Goal: Check status: Check status

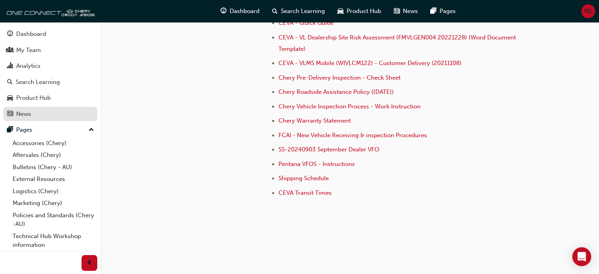
scroll to position [12, 0]
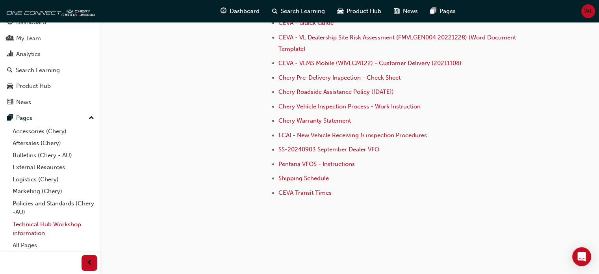
click at [35, 225] on link "Technical Hub Workshop information" at bounding box center [53, 228] width 88 height 21
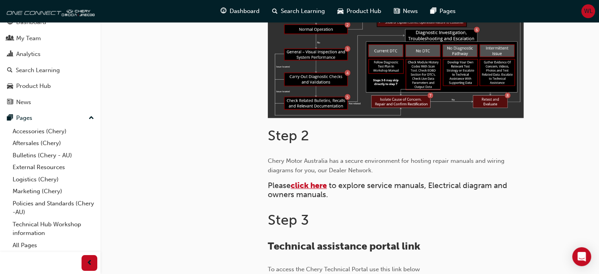
click at [318, 184] on span "click here" at bounding box center [309, 185] width 36 height 9
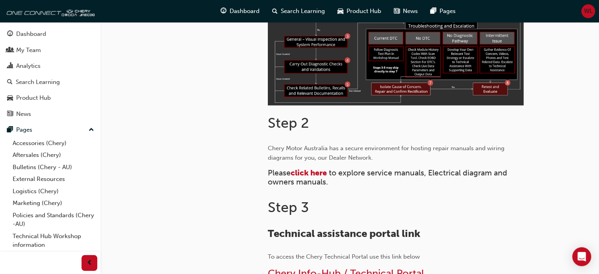
scroll to position [276, 0]
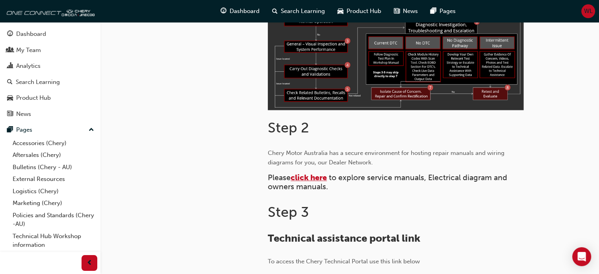
click at [314, 178] on span "click here" at bounding box center [309, 177] width 36 height 9
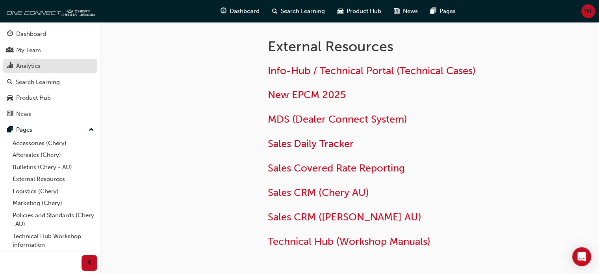
click at [29, 67] on div "Analytics" at bounding box center [28, 65] width 24 height 9
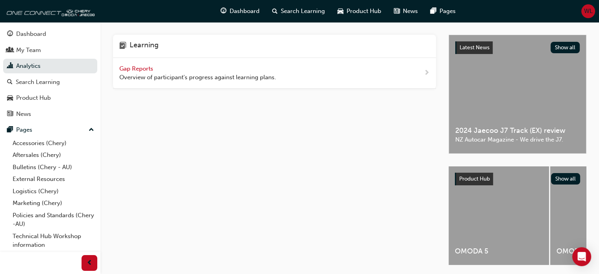
click at [427, 72] on span "next-icon" at bounding box center [427, 73] width 6 height 10
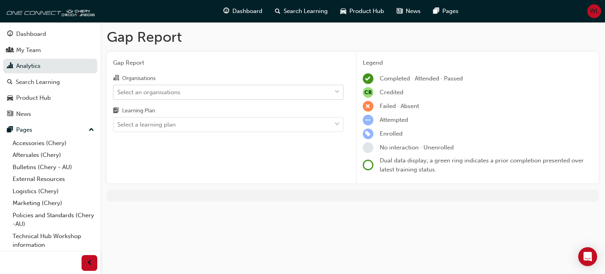
click at [339, 91] on span "down-icon" at bounding box center [337, 92] width 6 height 10
click at [118, 91] on input "Organisations Select an organisations" at bounding box center [117, 91] width 1 height 7
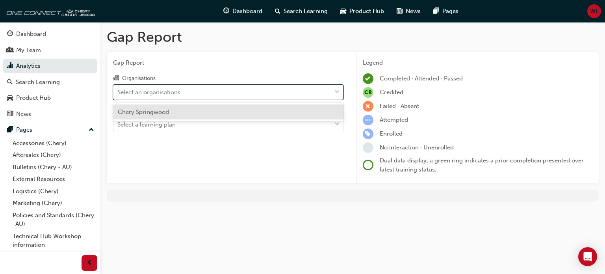
click at [157, 111] on span "Chery Springwood" at bounding box center [143, 111] width 51 height 7
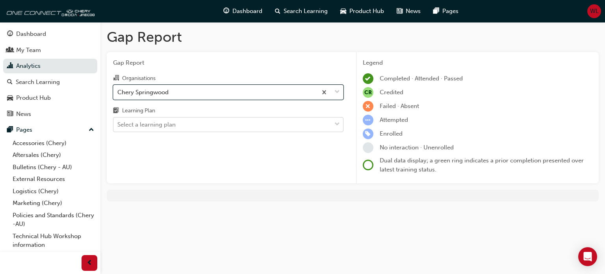
click at [338, 126] on span "down-icon" at bounding box center [337, 124] width 6 height 10
click at [118, 126] on input "Learning Plan Select a learning plan" at bounding box center [117, 124] width 1 height 7
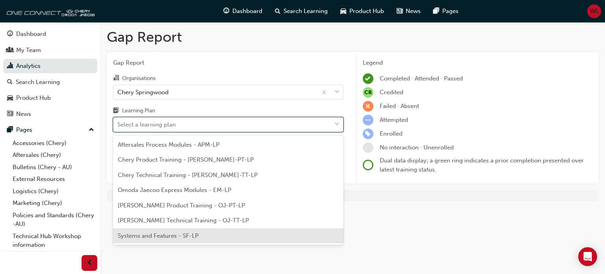
click at [164, 235] on span "Systems and Features - SF-LP" at bounding box center [158, 235] width 81 height 7
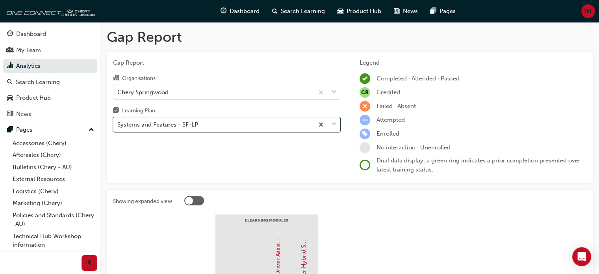
click at [334, 123] on span "down-icon" at bounding box center [334, 124] width 6 height 10
click at [118, 123] on input "Learning Plan option Systems and Features - SF-LP, selected. 0 results availabl…" at bounding box center [117, 124] width 1 height 7
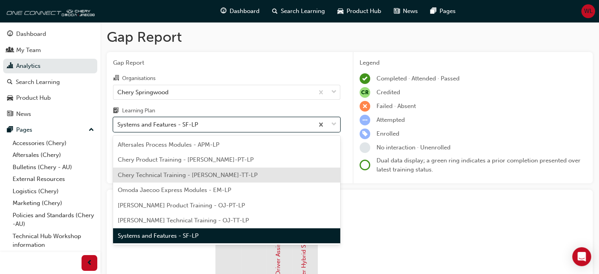
click at [176, 176] on span "Chery Technical Training - [PERSON_NAME]-TT-LP" at bounding box center [188, 174] width 140 height 7
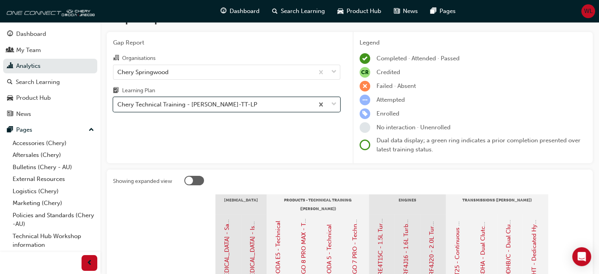
scroll to position [18, 0]
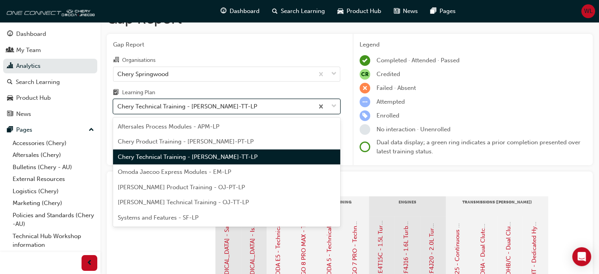
click at [334, 105] on span "down-icon" at bounding box center [334, 106] width 6 height 10
click at [118, 105] on input "Learning Plan option Chery Technical Training - [PERSON_NAME]-TT-LP, selected. …" at bounding box center [117, 106] width 1 height 7
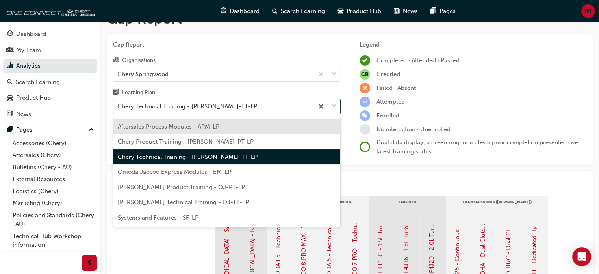
click at [161, 141] on span "Chery Product Training - [PERSON_NAME]-PT-LP" at bounding box center [186, 141] width 136 height 7
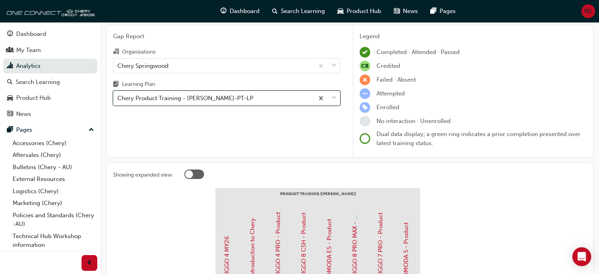
scroll to position [18, 0]
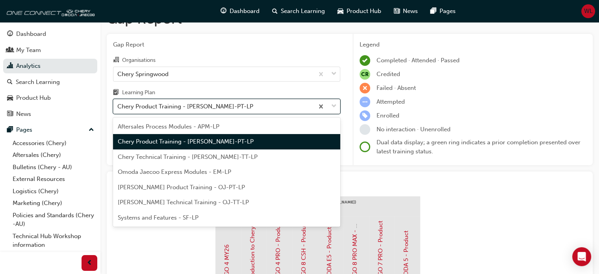
click at [335, 106] on span "down-icon" at bounding box center [334, 106] width 6 height 10
click at [118, 106] on input "Learning Plan option Chery Product Training - [PERSON_NAME]-PT-LP, selected. op…" at bounding box center [117, 106] width 1 height 7
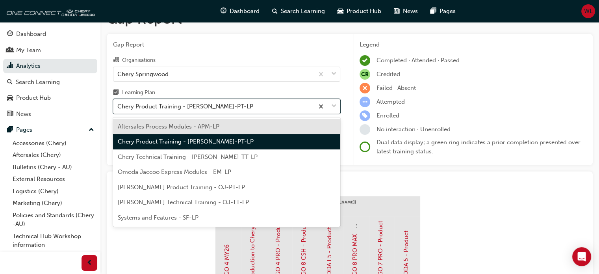
click at [181, 126] on span "Aftersales Process Modules - APM-LP" at bounding box center [169, 126] width 102 height 7
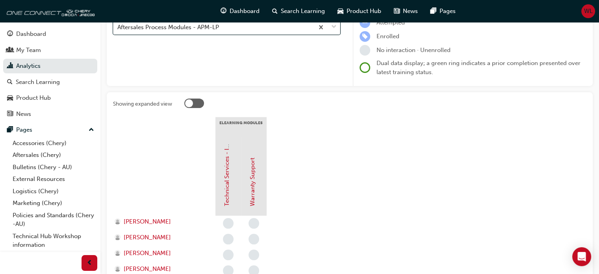
scroll to position [89, 0]
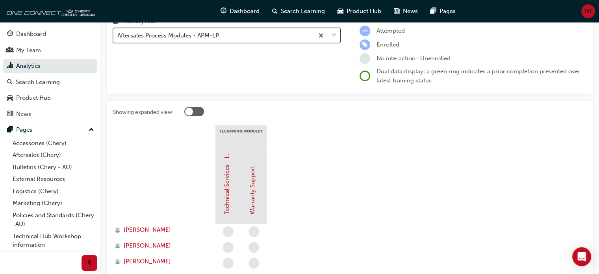
click at [334, 36] on span "down-icon" at bounding box center [334, 35] width 6 height 10
click at [118, 36] on input "Learning Plan option Aftersales Process Modules - APM-LP, selected. 0 results a…" at bounding box center [117, 35] width 1 height 7
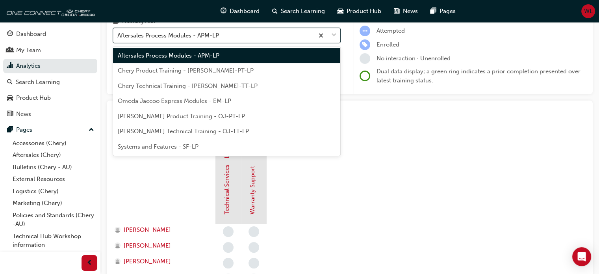
click at [164, 146] on span "Systems and Features - SF-LP" at bounding box center [158, 146] width 81 height 7
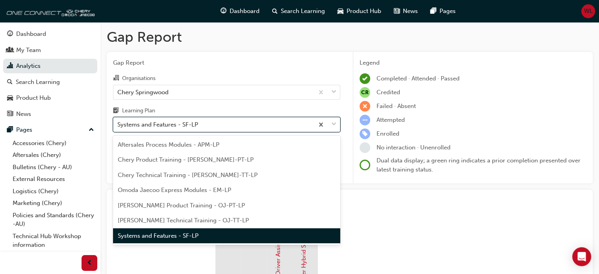
click at [334, 124] on span "down-icon" at bounding box center [334, 124] width 6 height 10
click at [118, 124] on input "Learning Plan option Systems and Features - SF-LP, selected. option Systems and…" at bounding box center [117, 124] width 1 height 7
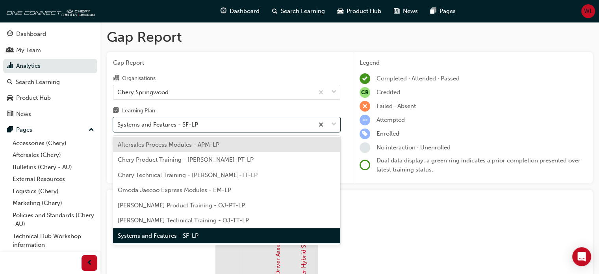
click at [172, 175] on span "Chery Technical Training - [PERSON_NAME]-TT-LP" at bounding box center [188, 174] width 140 height 7
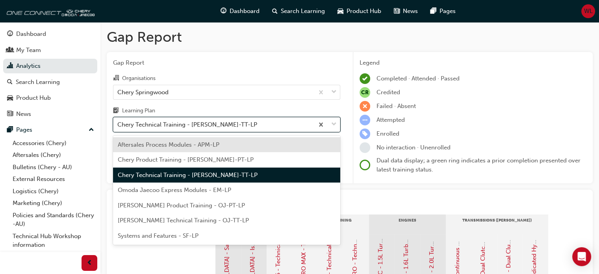
click at [335, 125] on span "down-icon" at bounding box center [334, 124] width 6 height 10
click at [118, 125] on input "Learning Plan option Chery Technical Training - [PERSON_NAME]-TT-LP, selected. …" at bounding box center [117, 124] width 1 height 7
click at [146, 159] on span "Chery Product Training - [PERSON_NAME]-PT-LP" at bounding box center [186, 159] width 136 height 7
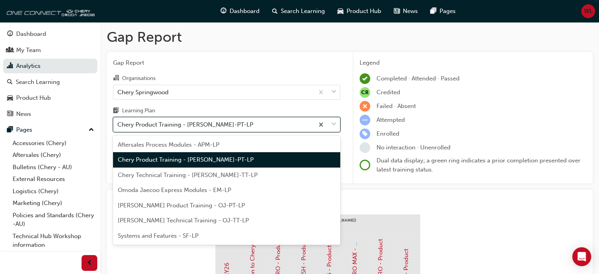
click at [335, 125] on span "down-icon" at bounding box center [334, 124] width 6 height 10
click at [118, 125] on input "Learning Plan option Chery Product Training - [PERSON_NAME]-PT-LP, selected. op…" at bounding box center [117, 124] width 1 height 7
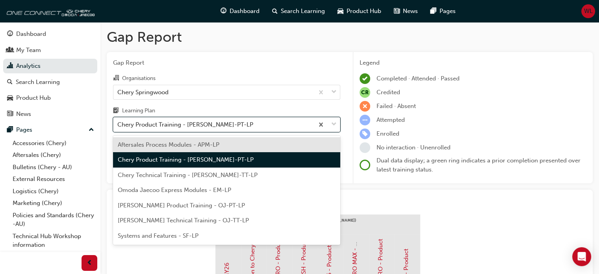
click at [189, 144] on span "Aftersales Process Modules - APM-LP" at bounding box center [169, 144] width 102 height 7
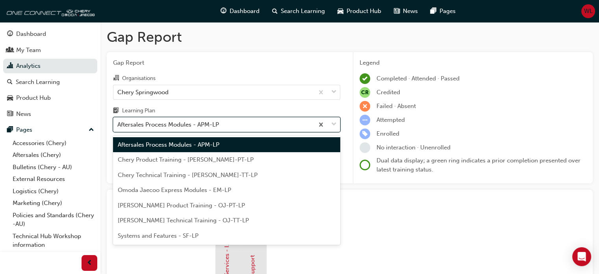
click at [335, 124] on span "down-icon" at bounding box center [334, 124] width 6 height 10
click at [118, 124] on input "Learning Plan option Aftersales Process Modules - APM-LP, selected. option Afte…" at bounding box center [117, 124] width 1 height 7
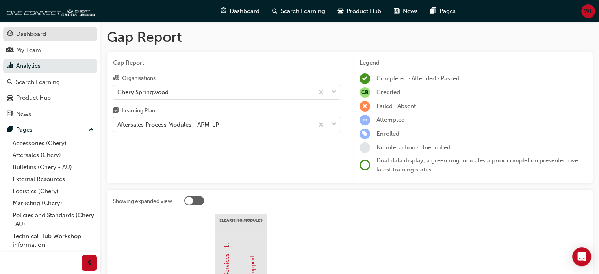
click at [28, 32] on div "Dashboard" at bounding box center [31, 34] width 30 height 9
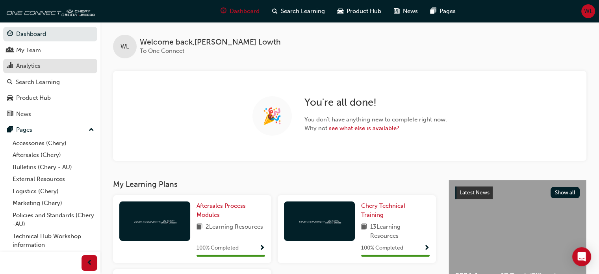
click at [30, 64] on div "Analytics" at bounding box center [28, 65] width 24 height 9
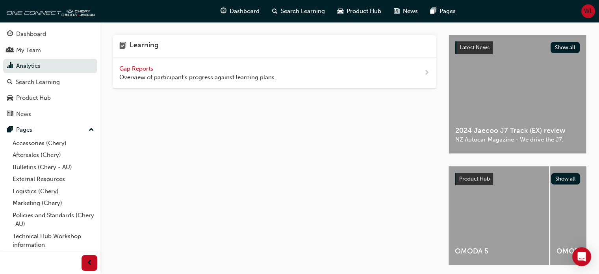
click at [427, 72] on span "next-icon" at bounding box center [427, 73] width 6 height 10
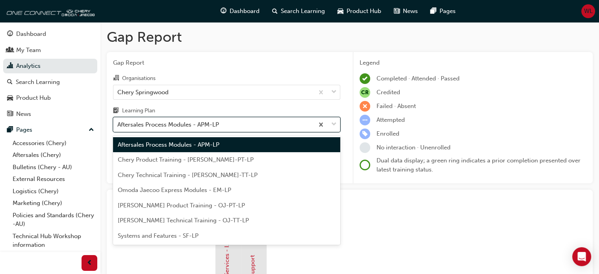
click at [333, 124] on span "down-icon" at bounding box center [334, 124] width 6 height 10
click at [118, 124] on input "Learning Plan option Aftersales Process Modules - APM-LP focused, 1 of 7. 7 res…" at bounding box center [117, 124] width 1 height 7
click at [152, 236] on span "Systems and Features - SF-LP" at bounding box center [158, 235] width 81 height 7
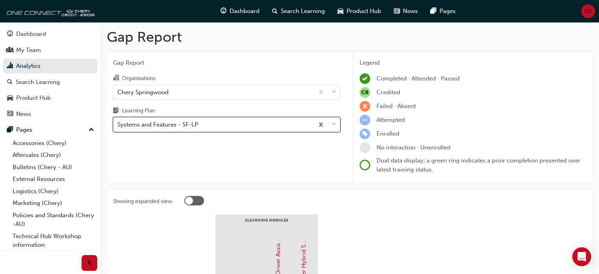
click at [333, 124] on span "down-icon" at bounding box center [334, 124] width 6 height 10
click at [118, 124] on input "Learning Plan option Systems and Features - SF-LP, selected. 0 results availabl…" at bounding box center [117, 124] width 1 height 7
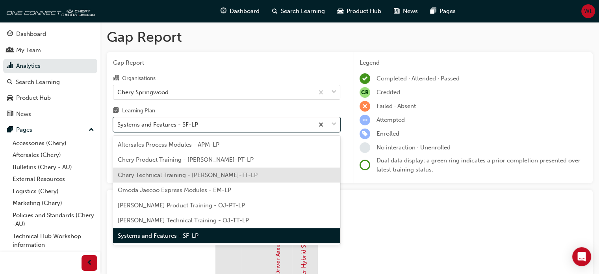
click at [165, 176] on span "Chery Technical Training - [PERSON_NAME]-TT-LP" at bounding box center [188, 174] width 140 height 7
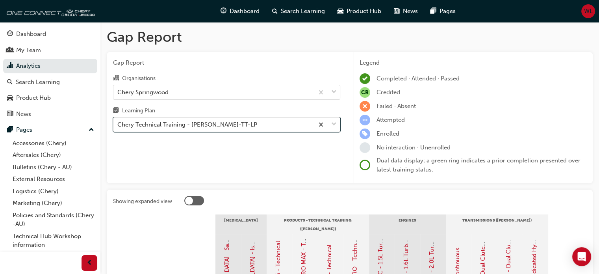
click at [335, 121] on span "down-icon" at bounding box center [334, 124] width 6 height 10
click at [118, 121] on input "Learning Plan option Chery Technical Training - [PERSON_NAME]-TT-LP, selected. …" at bounding box center [117, 124] width 1 height 7
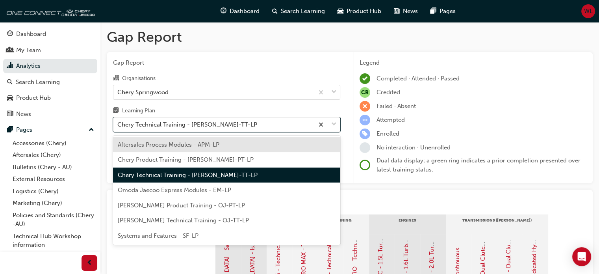
click at [146, 160] on span "Chery Product Training - [PERSON_NAME]-PT-LP" at bounding box center [186, 159] width 136 height 7
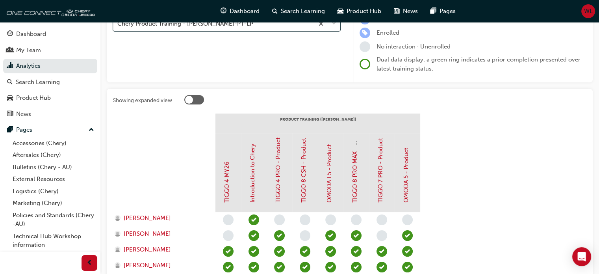
scroll to position [79, 0]
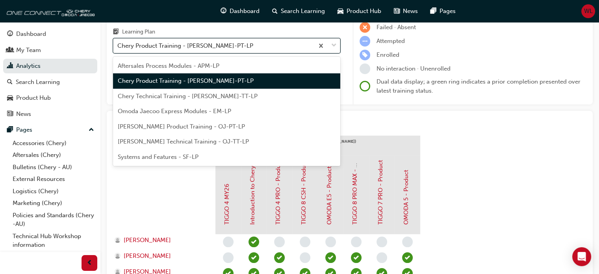
click at [335, 45] on span "down-icon" at bounding box center [334, 46] width 6 height 10
click at [118, 45] on input "Learning Plan option Chery Product Training - [PERSON_NAME]-PT-LP, selected. op…" at bounding box center [117, 45] width 1 height 7
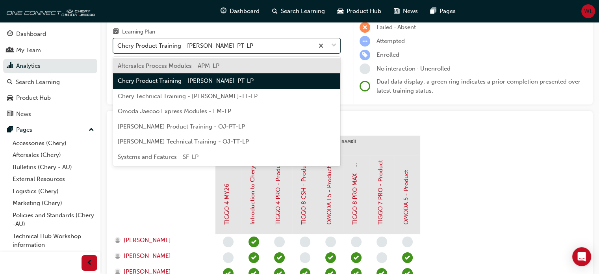
click at [168, 66] on span "Aftersales Process Modules - APM-LP" at bounding box center [169, 65] width 102 height 7
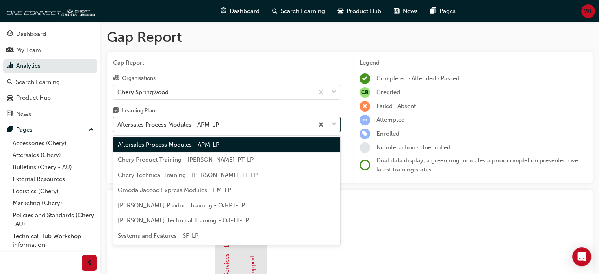
click at [335, 124] on span "down-icon" at bounding box center [334, 124] width 6 height 10
click at [118, 124] on input "Learning Plan option Aftersales Process Modules - APM-LP, selected. option Afte…" at bounding box center [117, 124] width 1 height 7
click at [157, 235] on span "Systems and Features - SF-LP" at bounding box center [158, 235] width 81 height 7
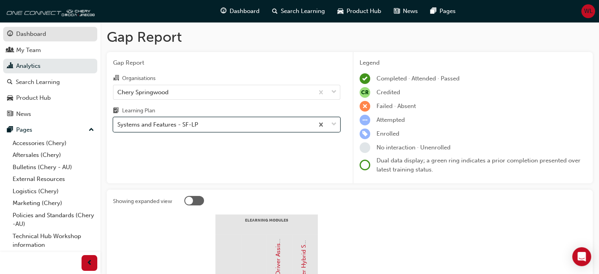
drag, startPoint x: 24, startPoint y: 33, endPoint x: 28, endPoint y: 33, distance: 4.3
click at [24, 33] on div "Dashboard" at bounding box center [31, 34] width 30 height 9
